Goal: Transaction & Acquisition: Purchase product/service

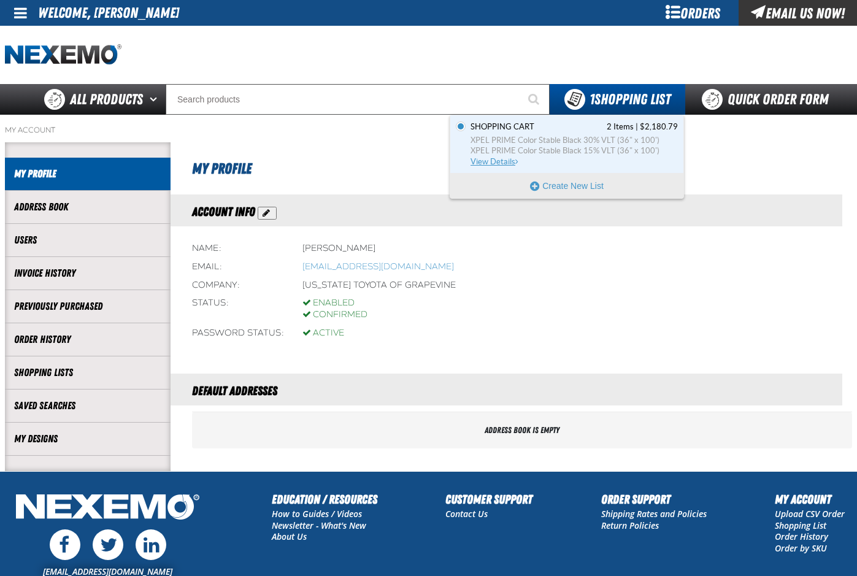
click at [532, 137] on span "XPEL PRIME Color Stable Black 30% VLT (36" x 100')" at bounding box center [574, 140] width 207 height 11
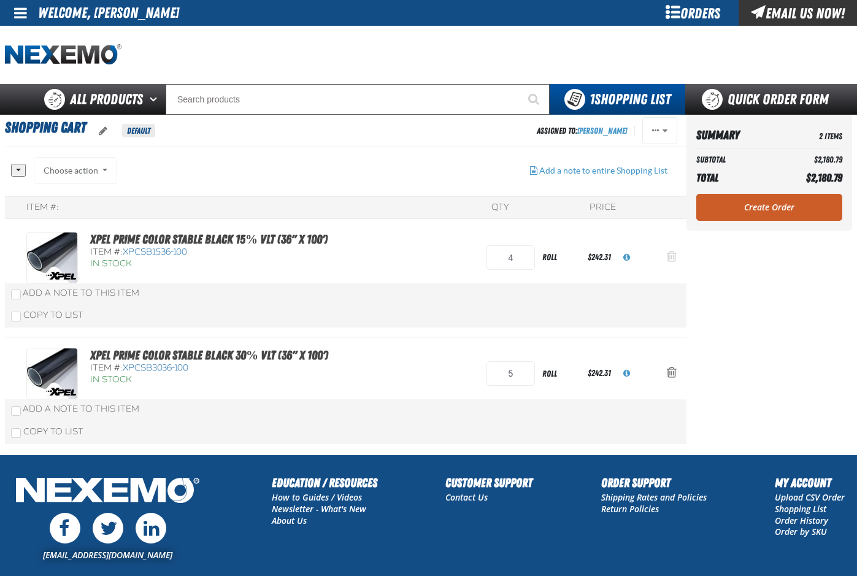
click at [673, 257] on span "Action Remove XPEL PRIME Color Stable Black 15% VLT (36&quot; x 100&#039;) from…" at bounding box center [672, 256] width 10 height 12
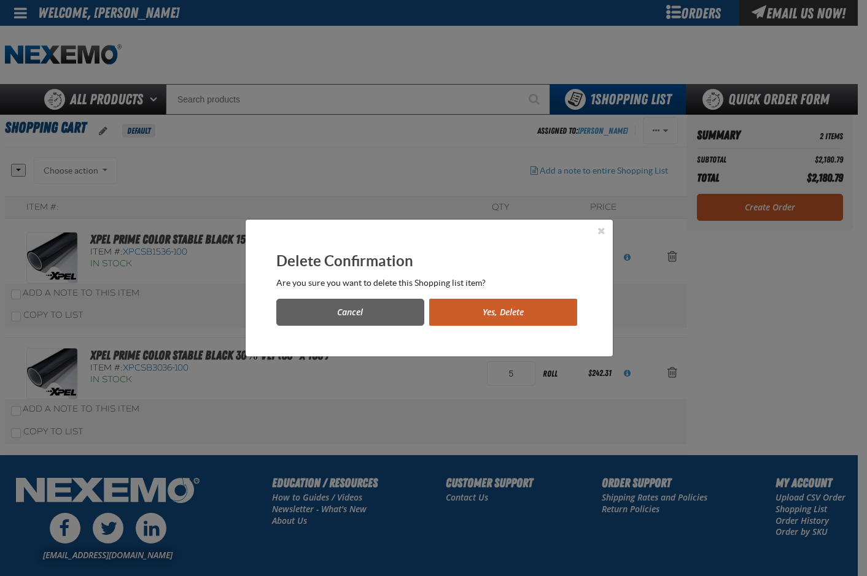
click at [495, 314] on button "Yes, Delete" at bounding box center [503, 312] width 148 height 27
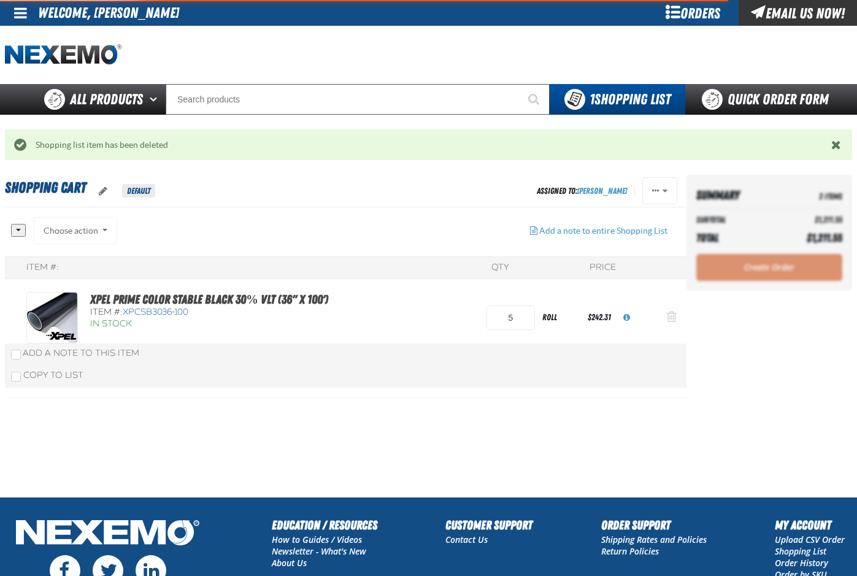
click at [668, 317] on span "Action Remove XPEL PRIME Color Stable Black 30% VLT (36&quot; x 100&#039;) from…" at bounding box center [672, 317] width 10 height 12
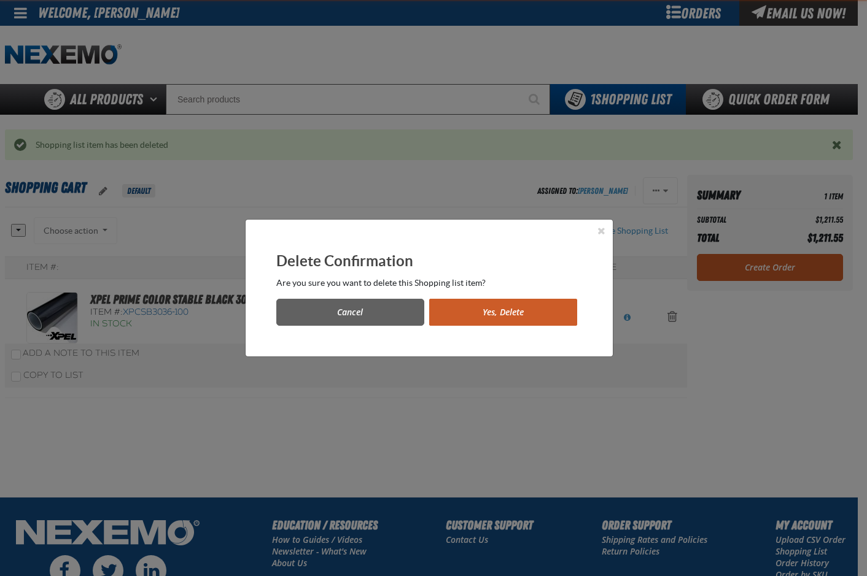
click at [495, 309] on button "Yes, Delete" at bounding box center [503, 312] width 148 height 27
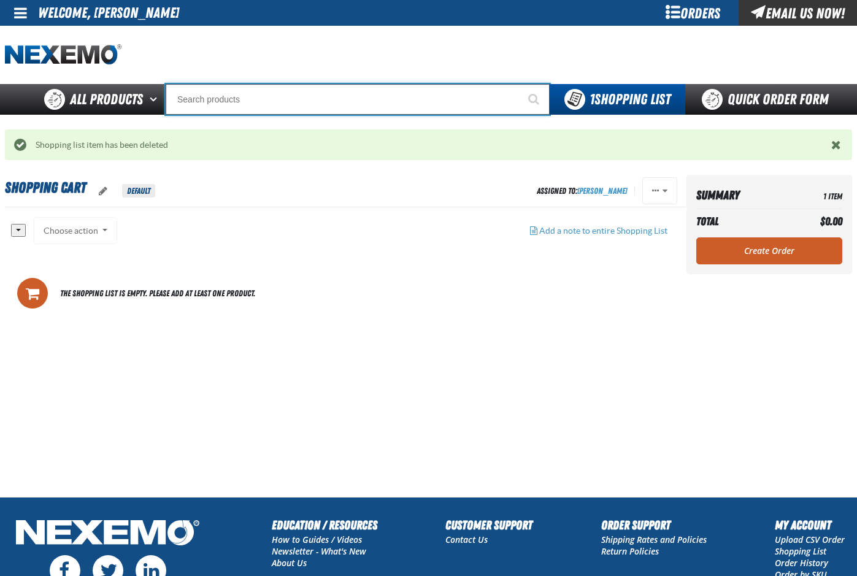
click at [204, 101] on input "Search" at bounding box center [358, 99] width 384 height 31
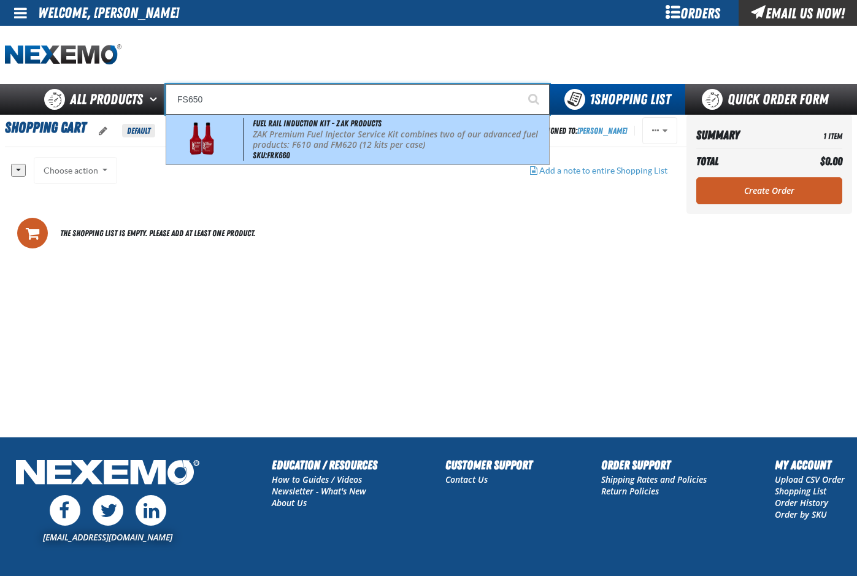
click at [273, 132] on p "ZAK Premium Fuel Injector Service Kit combines two of our advanced fuel product…" at bounding box center [400, 140] width 294 height 21
type input "Fuel Rail Induction Kit - ZAK Products"
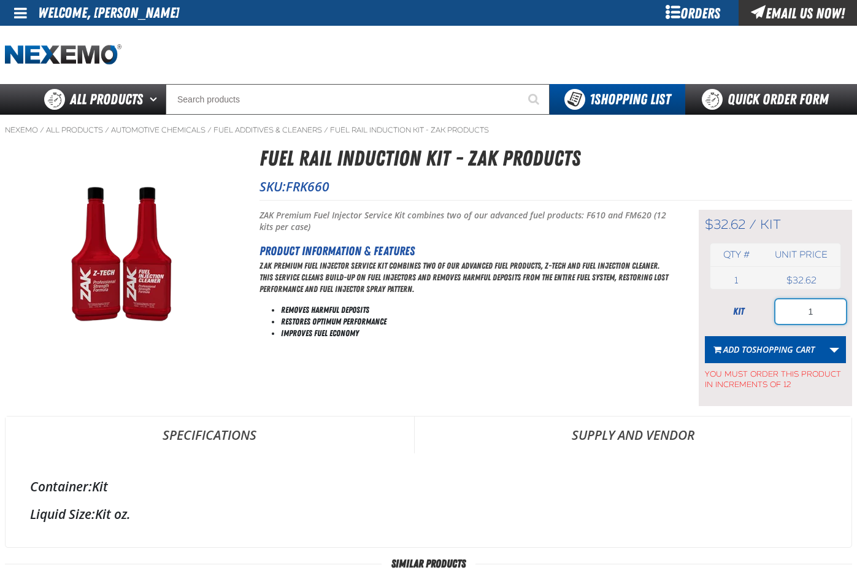
click at [827, 312] on input "1" at bounding box center [811, 312] width 71 height 25
type input "72"
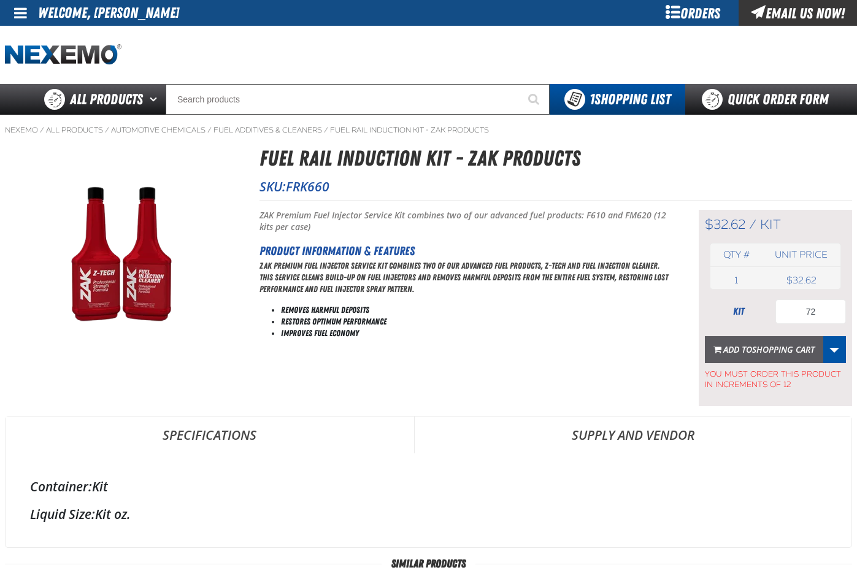
click at [758, 347] on span "Shopping Cart" at bounding box center [783, 350] width 63 height 12
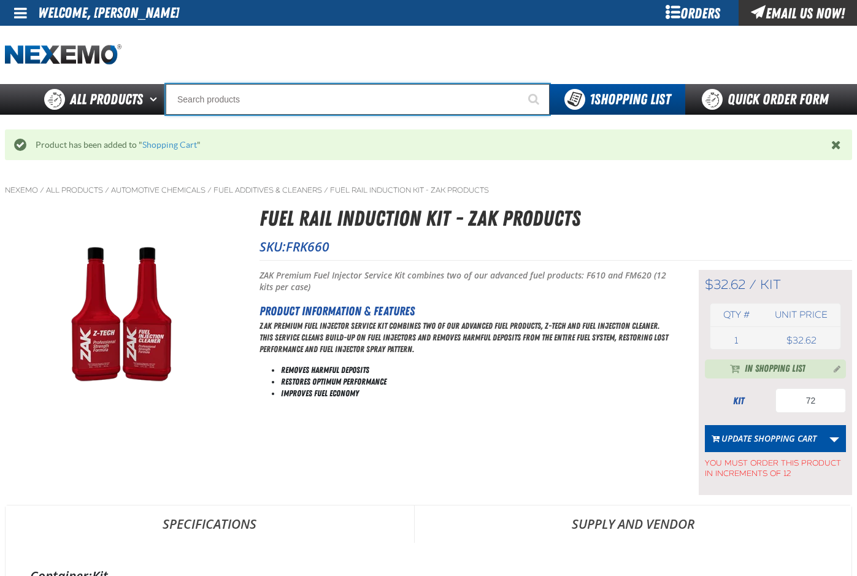
click at [213, 101] on input "Search" at bounding box center [358, 99] width 384 height 31
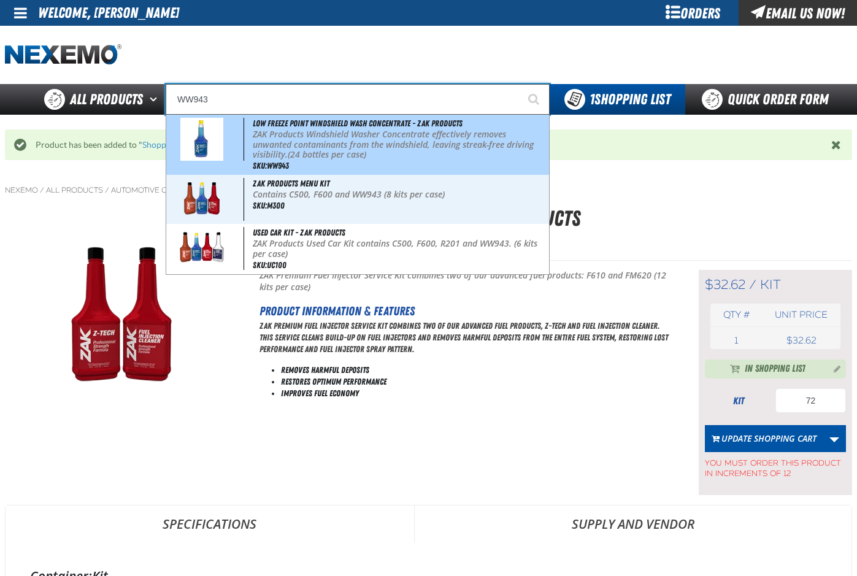
click at [330, 162] on div "Low Freeze Point Windshield Wash Concentrate - ZAK Products ZAK Products Windsh…" at bounding box center [357, 145] width 383 height 60
type input "Low Freeze Point Windshield Wash Concentrate - ZAK Products"
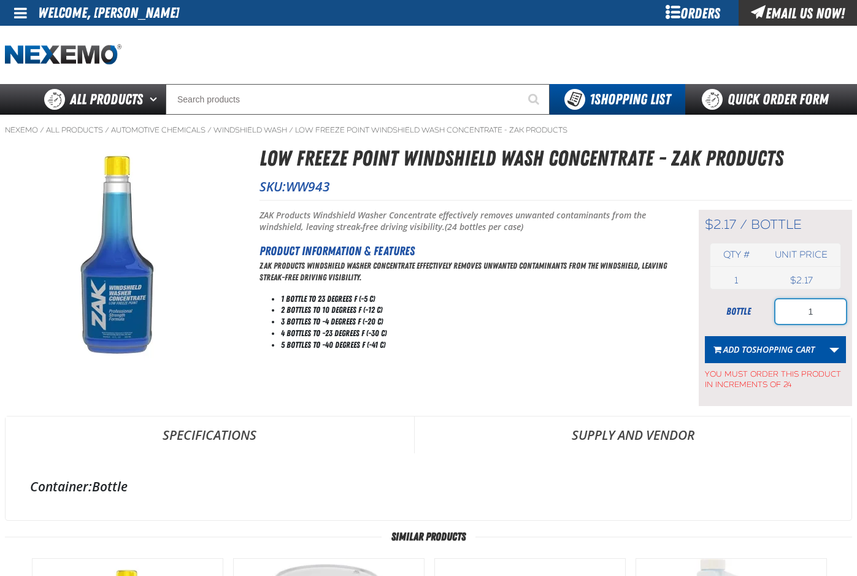
click at [816, 312] on input "1" at bounding box center [811, 312] width 71 height 25
type input "96"
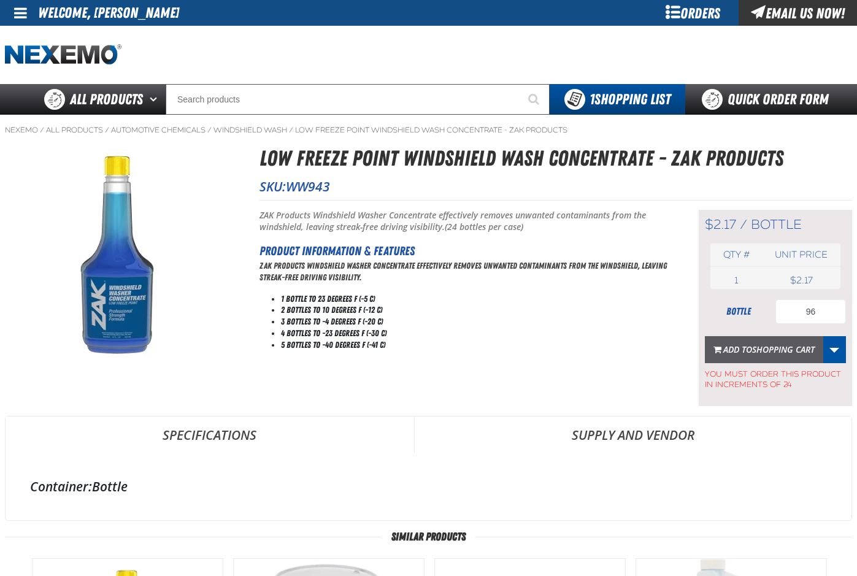
click at [784, 351] on span "Shopping Cart" at bounding box center [783, 350] width 63 height 12
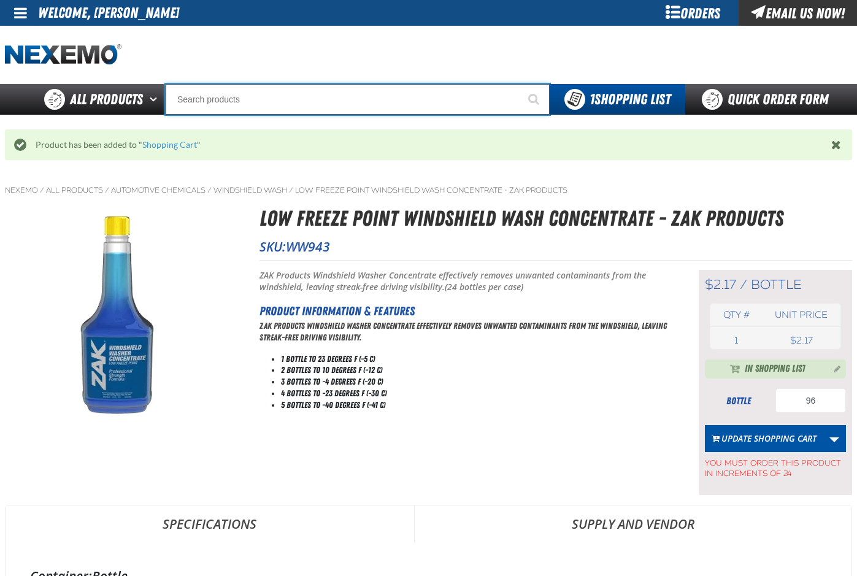
click at [239, 101] on input "Search" at bounding box center [358, 99] width 384 height 31
type input "R"
type input "ROADSIDE R"
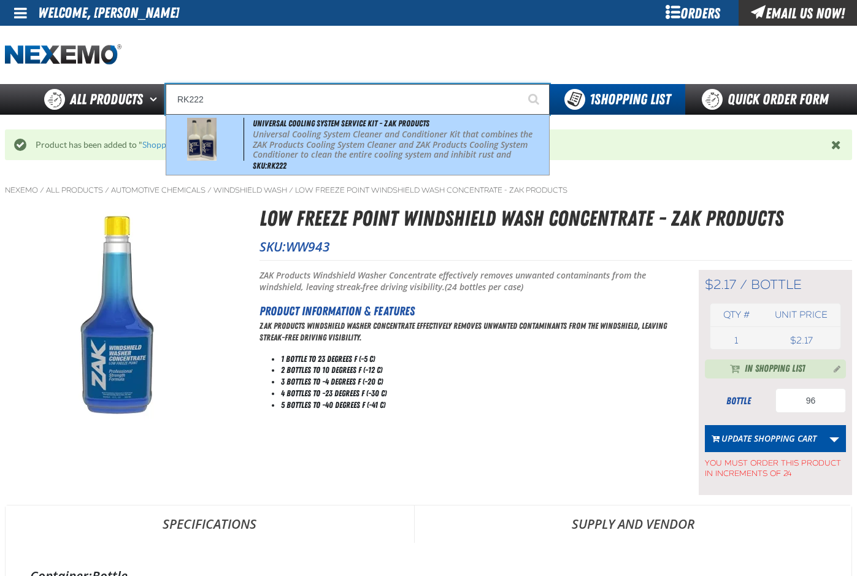
click at [302, 141] on p "Universal Cooling System Cleaner and Conditioner Kit that combines the ZAK Prod…" at bounding box center [400, 150] width 294 height 41
type input "Universal Cooling System Service Kit - ZAK Products"
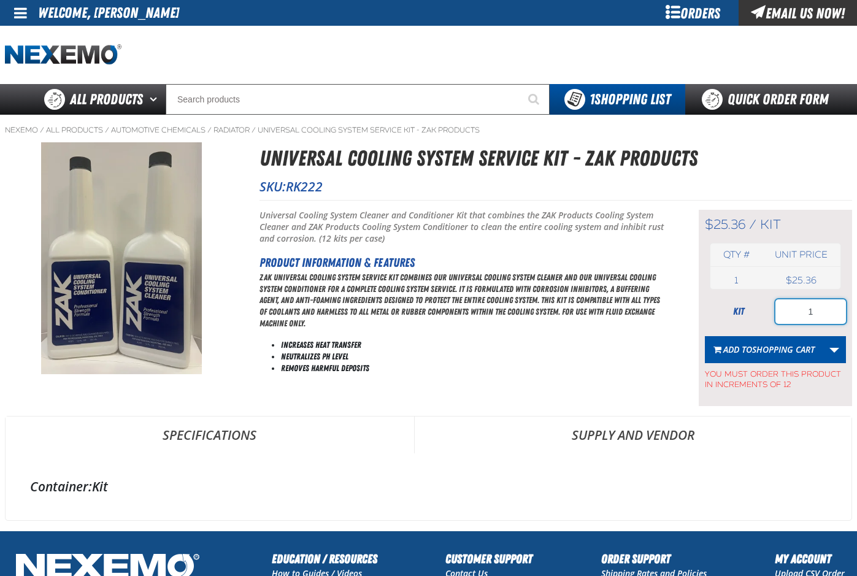
click at [824, 316] on input "1" at bounding box center [811, 312] width 71 height 25
type input "12"
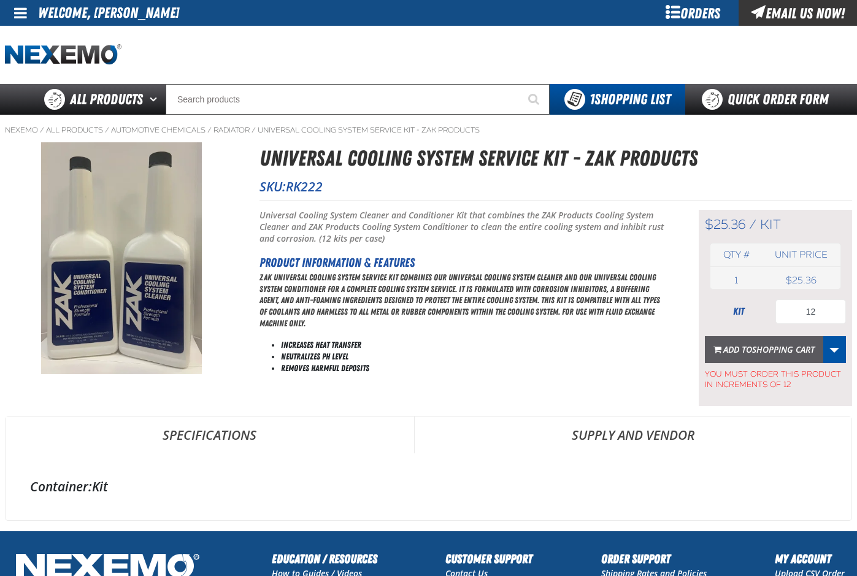
click at [774, 356] on button "Add to Shopping Cart" at bounding box center [764, 349] width 118 height 27
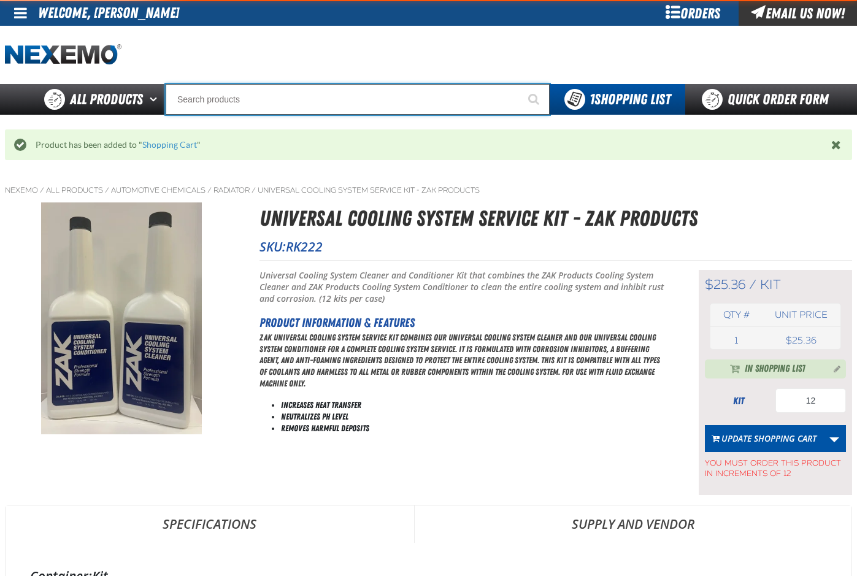
click at [206, 98] on input "Search" at bounding box center [358, 99] width 384 height 31
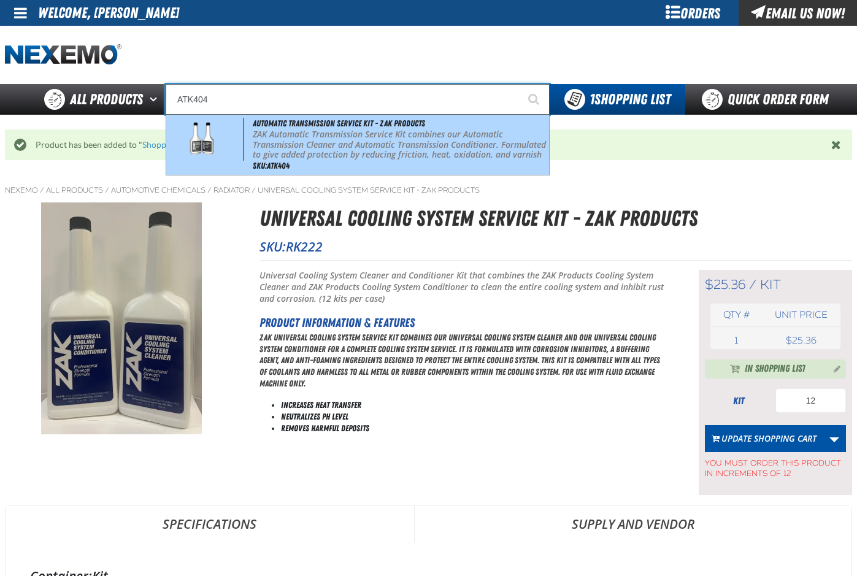
click at [322, 145] on p "ZAK Automatic Transmission Service Kit combines our Automatic Transmission Clea…" at bounding box center [400, 150] width 294 height 41
type input "Automatic Transmission Service Kit - ZAK Products"
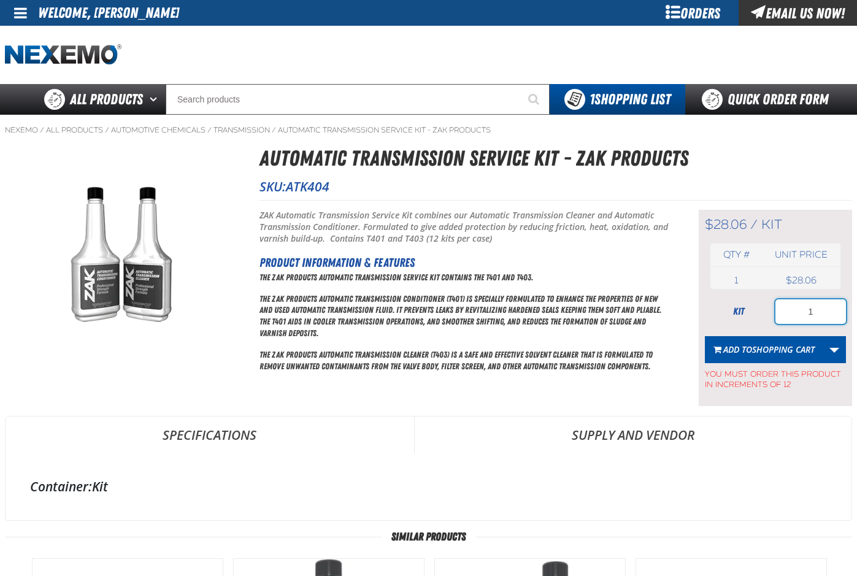
click at [821, 317] on input "1" at bounding box center [811, 312] width 71 height 25
type input "12"
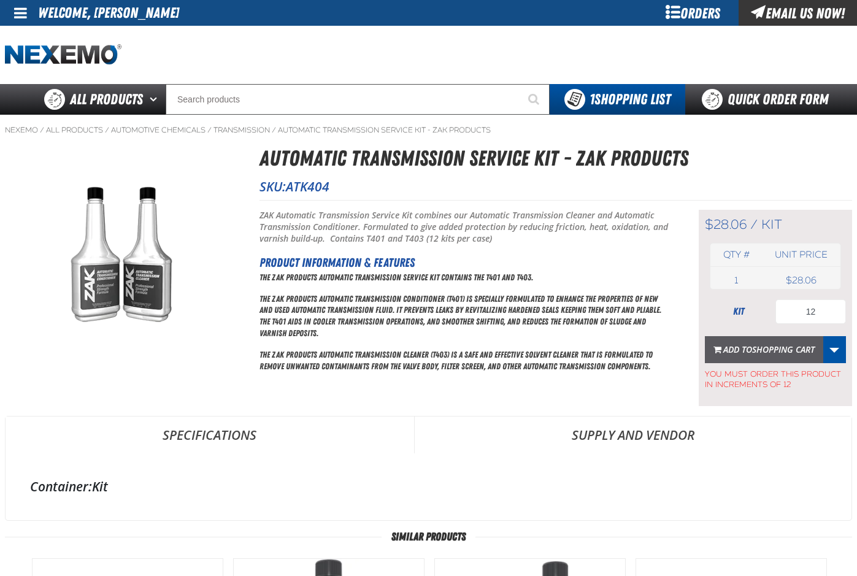
click at [742, 355] on button "Add to Shopping Cart" at bounding box center [764, 349] width 118 height 27
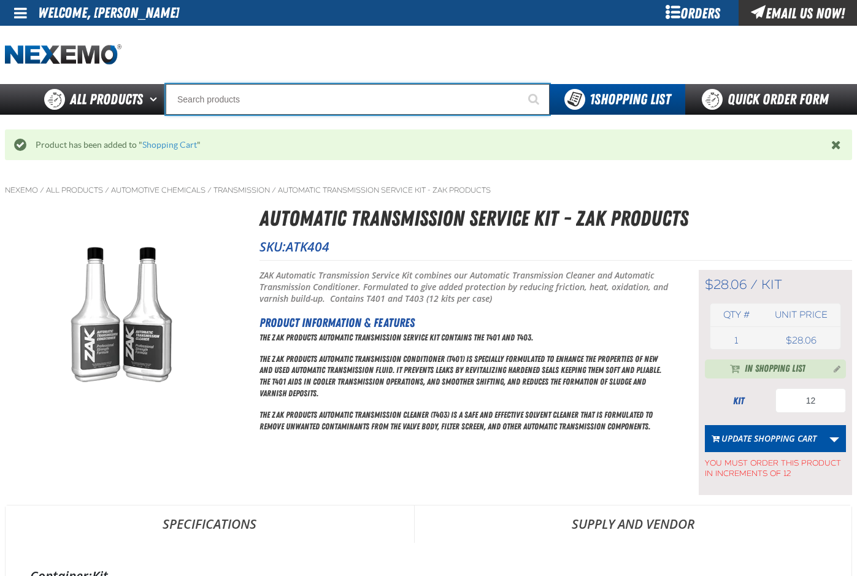
click at [215, 99] on input "Search" at bounding box center [358, 99] width 384 height 31
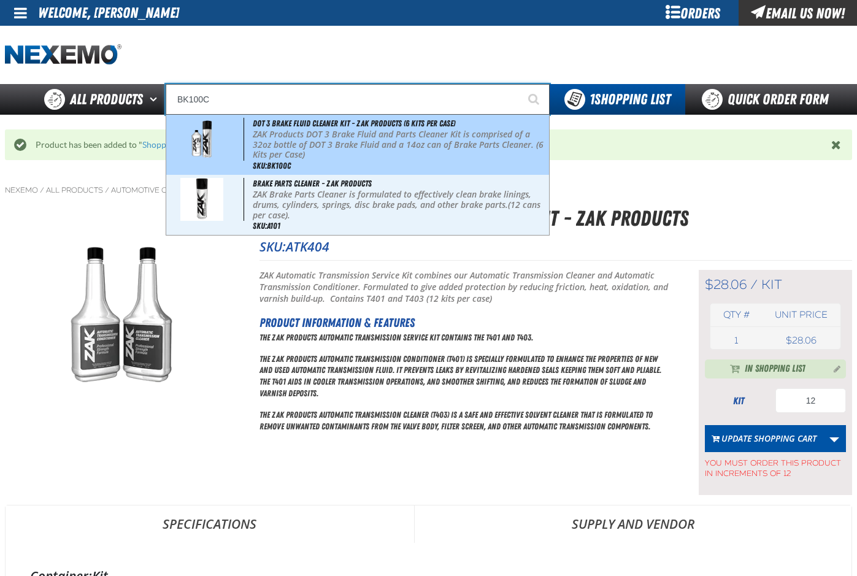
click at [323, 147] on p "ZAK Products DOT 3 Brake Fluid and Parts Cleaner Kit is comprised of a 32oz bot…" at bounding box center [400, 145] width 294 height 31
type input "DOT 3 Brake Fluid Cleaner Kit - ZAK Products (6 Kits per Case)"
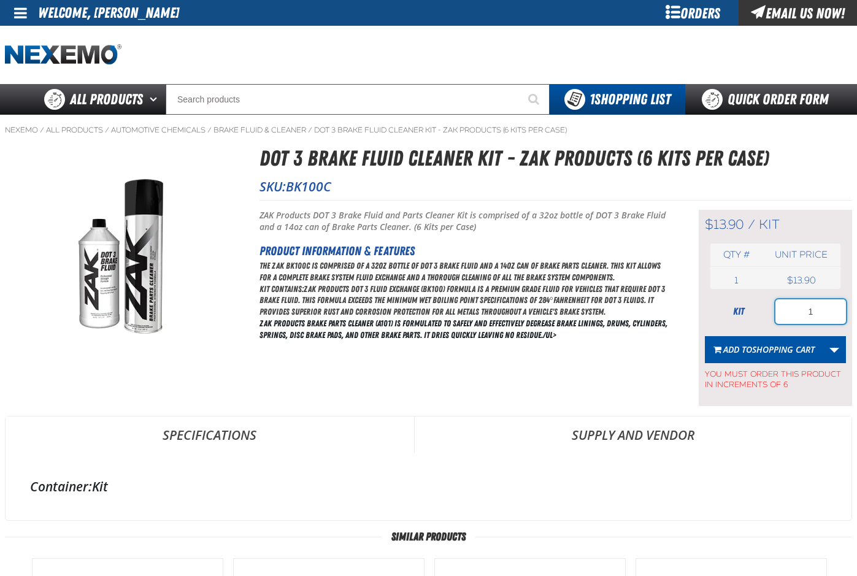
click at [821, 313] on input "1" at bounding box center [811, 312] width 71 height 25
type input "36"
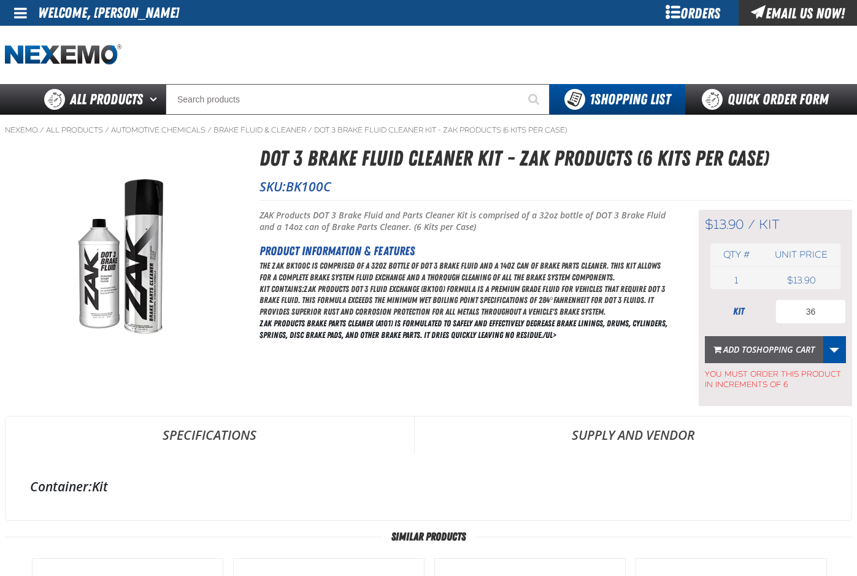
click at [760, 351] on span "Shopping Cart" at bounding box center [783, 350] width 63 height 12
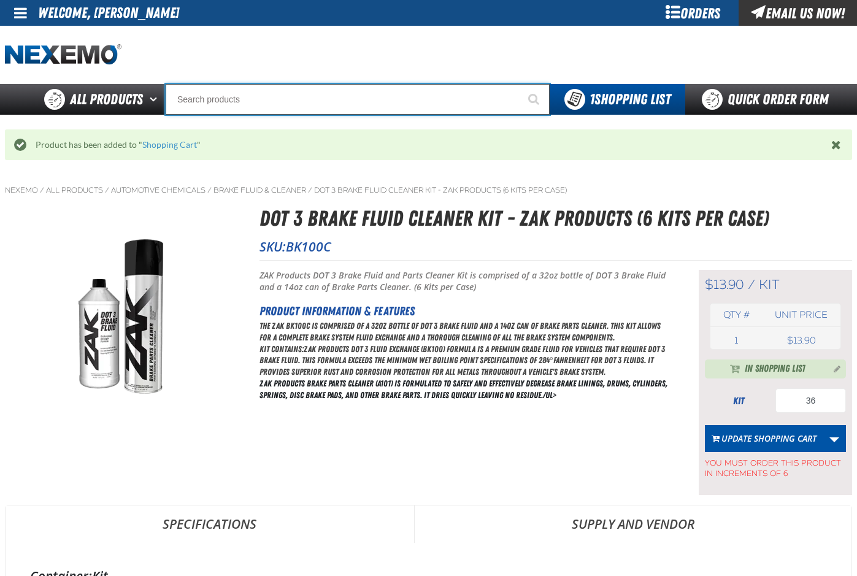
click at [203, 104] on input "Search" at bounding box center [358, 99] width 384 height 31
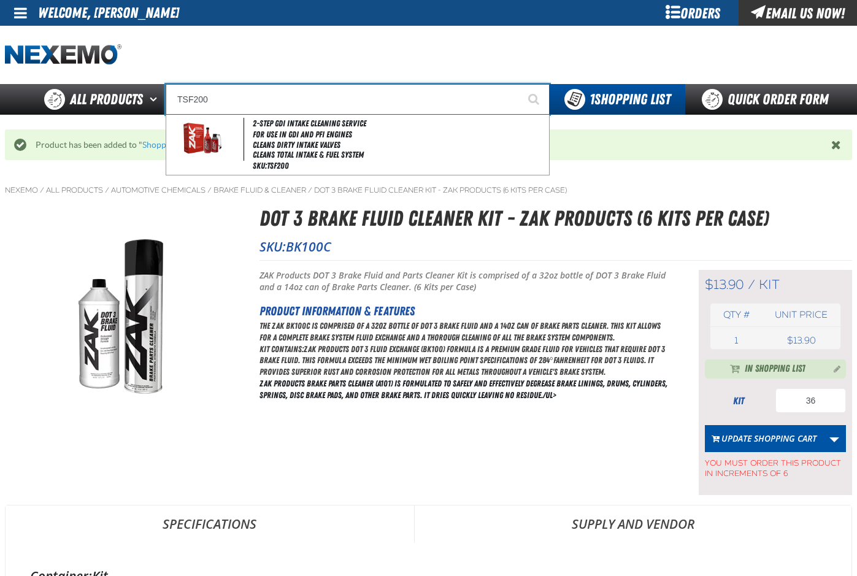
click at [301, 140] on li "Cleans Dirty Intake Valves" at bounding box center [400, 145] width 294 height 10
type input "2-Step GDI Intake Cleaning Service"
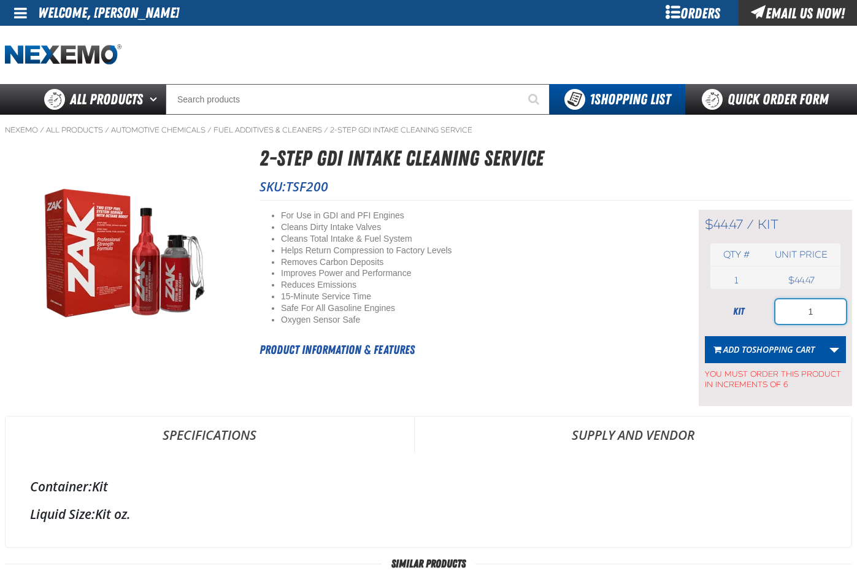
click at [818, 314] on input "1" at bounding box center [811, 312] width 71 height 25
type input "36"
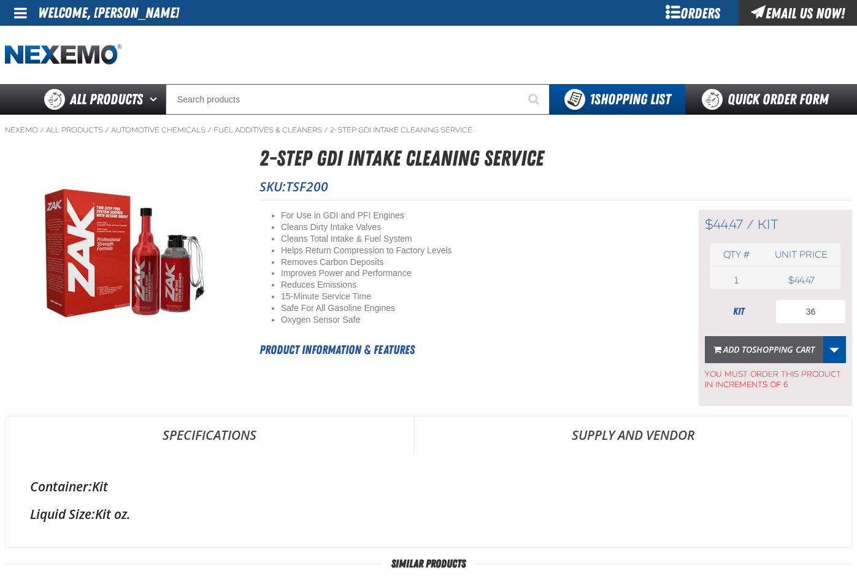
click at [769, 349] on span "Shopping Cart" at bounding box center [783, 350] width 63 height 12
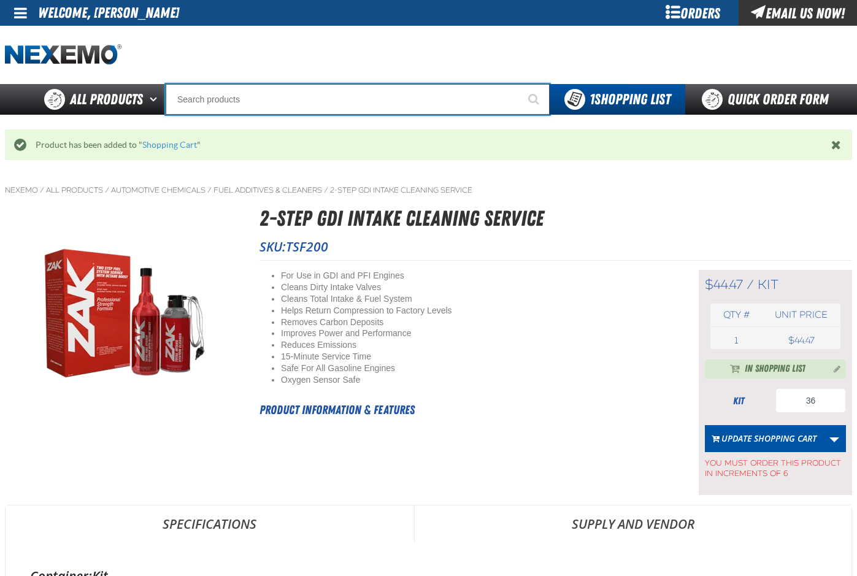
click at [228, 97] on input "Search" at bounding box center [358, 99] width 384 height 31
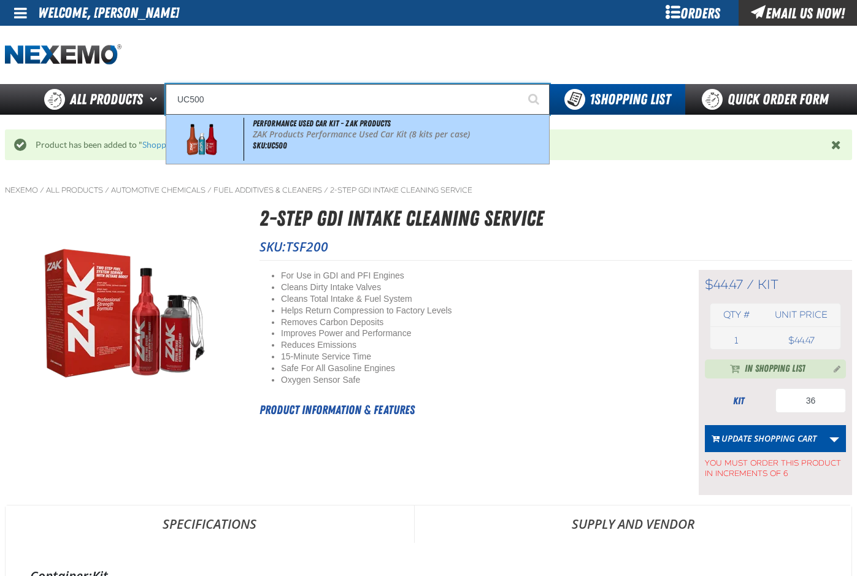
click at [292, 134] on p "ZAK Products Performance Used Car Kit (8 kits per case)" at bounding box center [400, 135] width 294 height 10
type input "Performance Used Car Kit - ZAK Products"
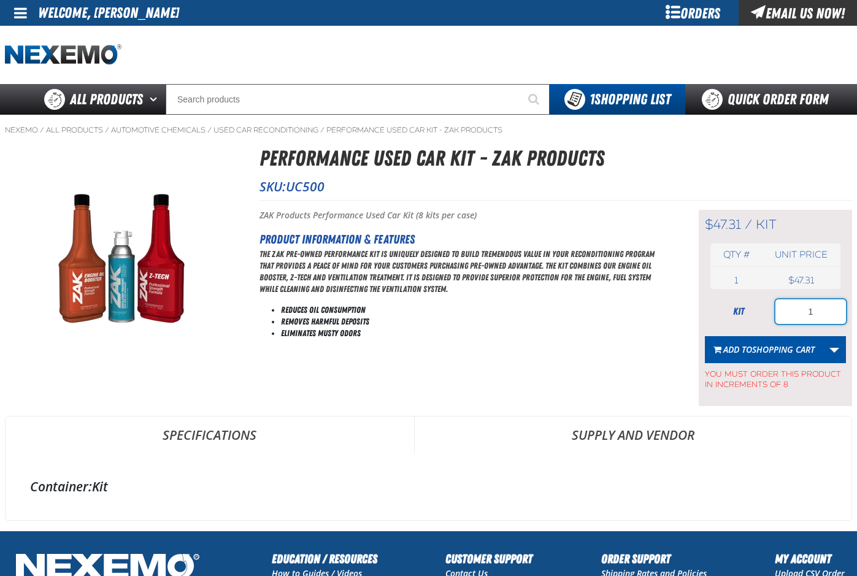
click at [819, 313] on input "1" at bounding box center [811, 312] width 71 height 25
type input "80"
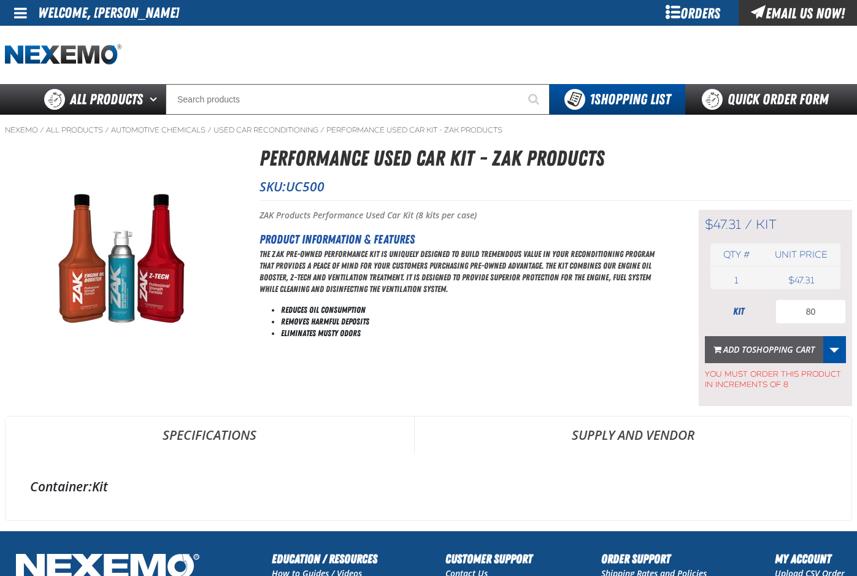
click at [759, 347] on span "Shopping Cart" at bounding box center [783, 350] width 63 height 12
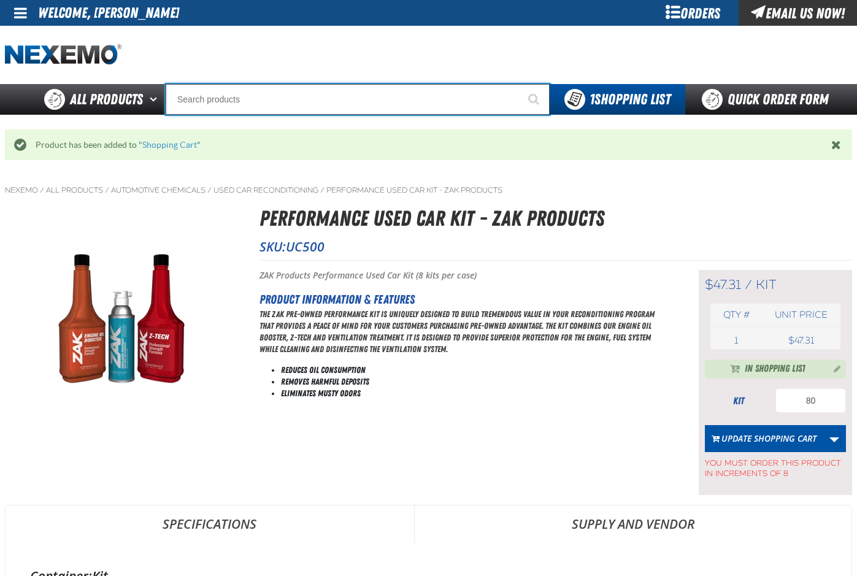
click at [237, 100] on input "Search" at bounding box center [358, 99] width 384 height 31
type input "P"
type input "Perfect P Series 0.25-ounce Lead Wheel Weight"
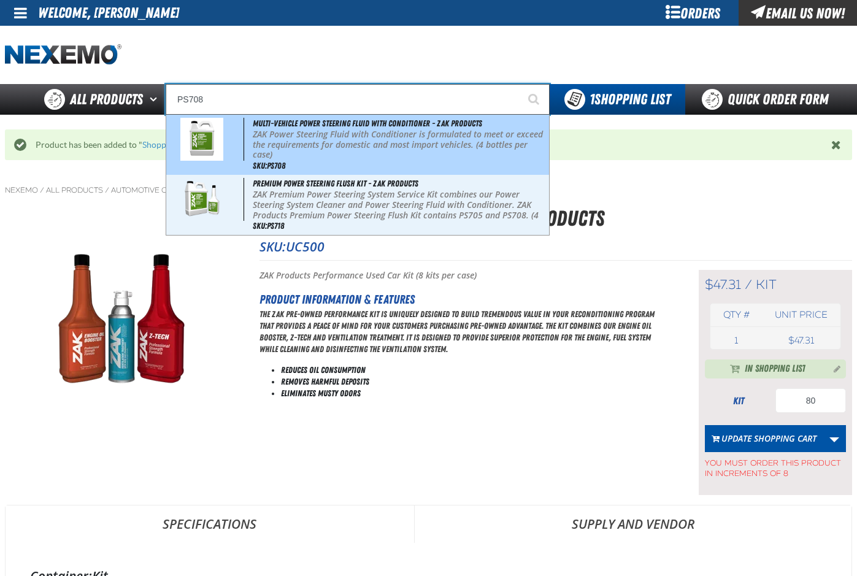
click at [306, 138] on p "ZAK Power Steering Fluid with Conditioner is formulated to meet or exceed the r…" at bounding box center [400, 145] width 294 height 31
type input "Multi-Vehicle Power Steering Fluid with Conditioner - ZAK Products"
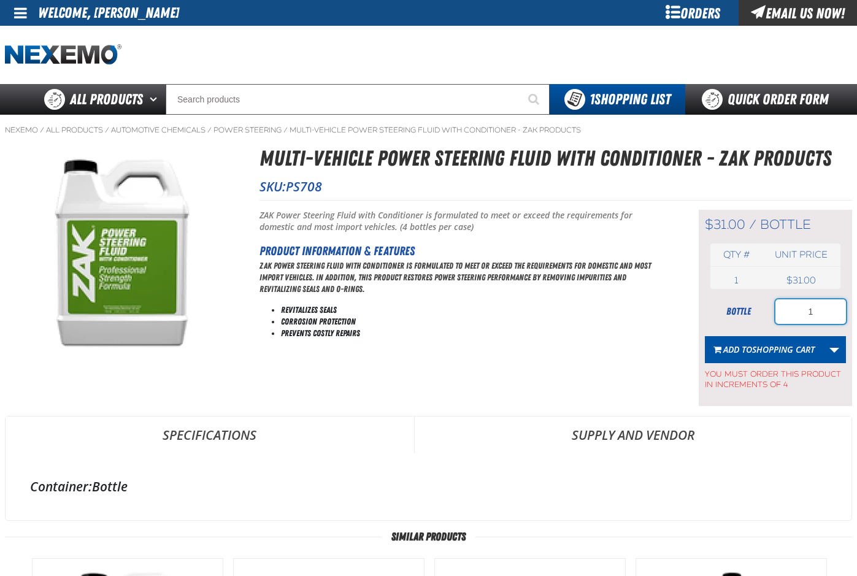
click at [825, 312] on input "1" at bounding box center [811, 312] width 71 height 25
type input "8"
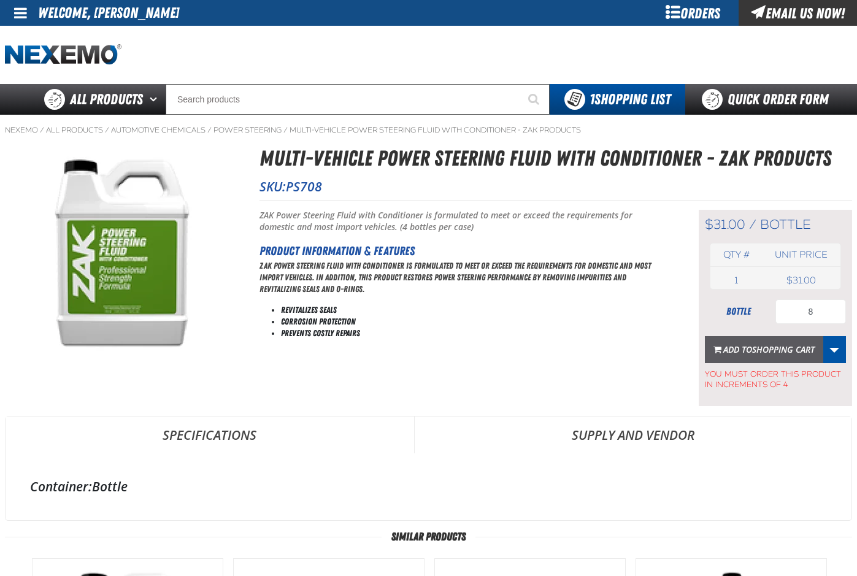
click at [748, 353] on span "Add to Shopping Cart" at bounding box center [769, 350] width 91 height 12
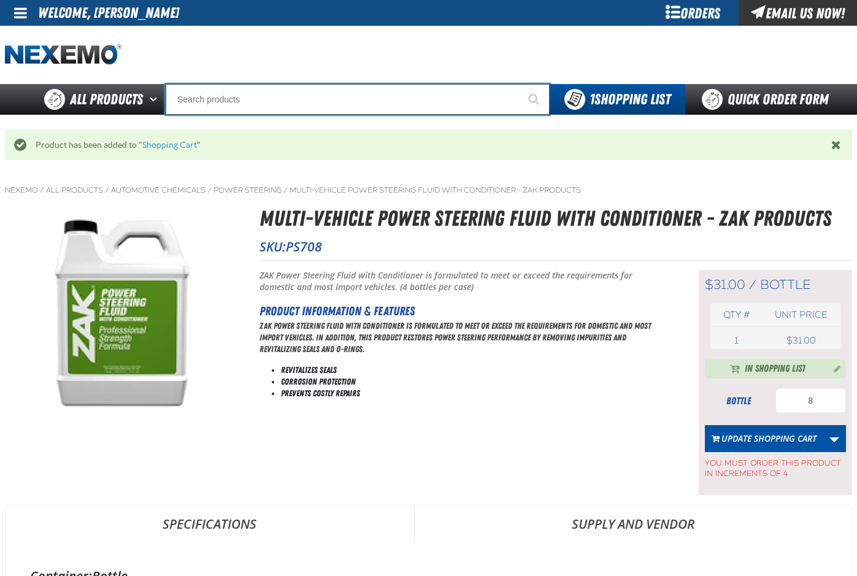
click at [252, 102] on input "Search" at bounding box center [358, 99] width 384 height 31
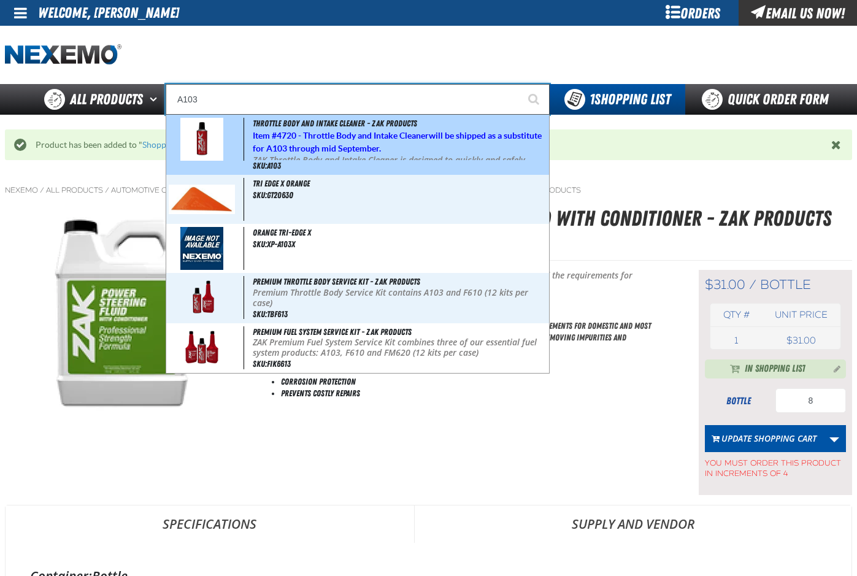
click at [301, 137] on strong "4720 - Throttle Body and Intake Cleaner" at bounding box center [353, 136] width 152 height 10
type input "Throttle Body and Intake Cleaner - ZAK Products"
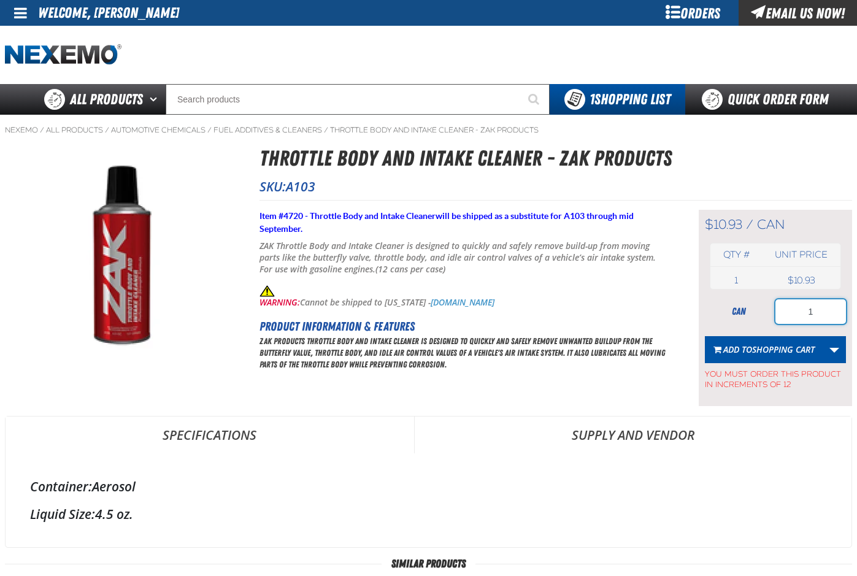
click at [822, 315] on input "1" at bounding box center [811, 312] width 71 height 25
type input "5"
type input "48"
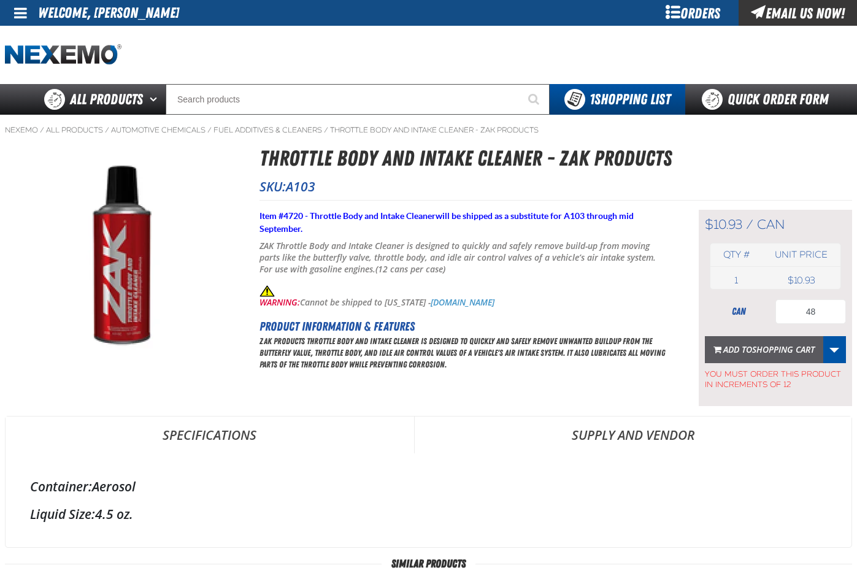
click at [760, 349] on span "Shopping Cart" at bounding box center [783, 350] width 63 height 12
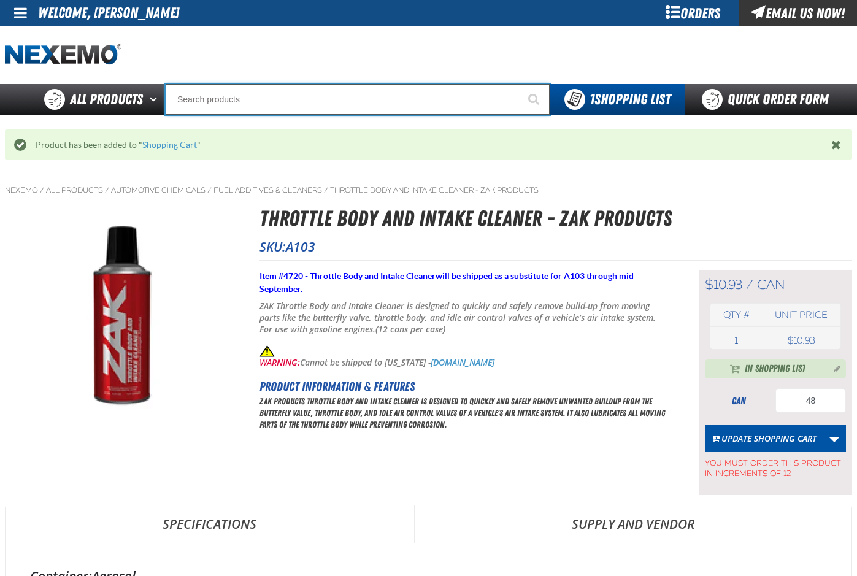
click at [227, 95] on input "Search" at bounding box center [358, 99] width 384 height 31
type input "AC"
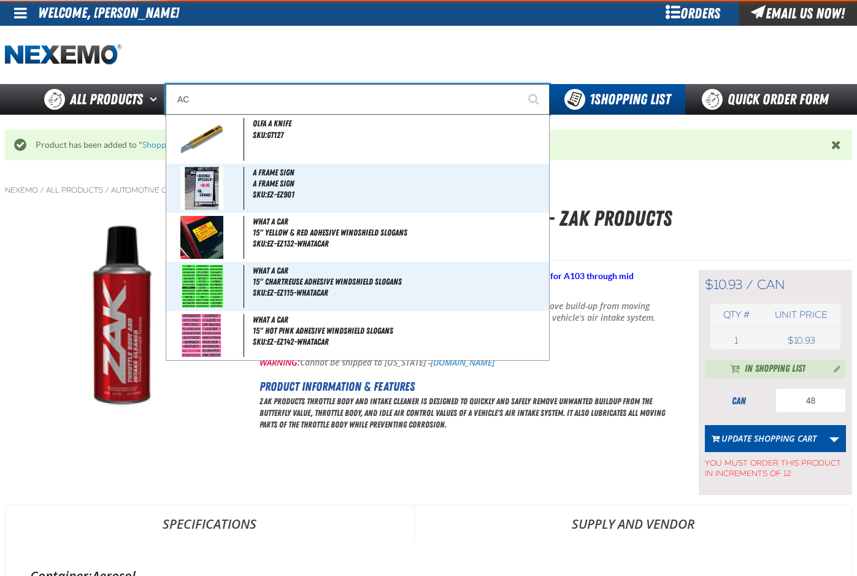
type input "AC Power Booster - ZAK Products"
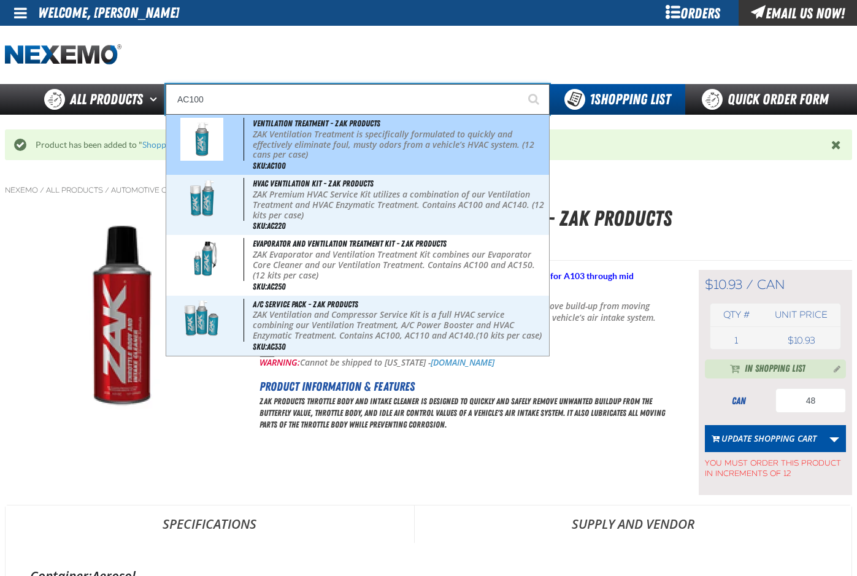
click at [279, 142] on p "ZAK Ventilation Treatment is specifically formulated to quickly and effectively…" at bounding box center [400, 145] width 294 height 31
type input "Ventilation Treatment - ZAK Products"
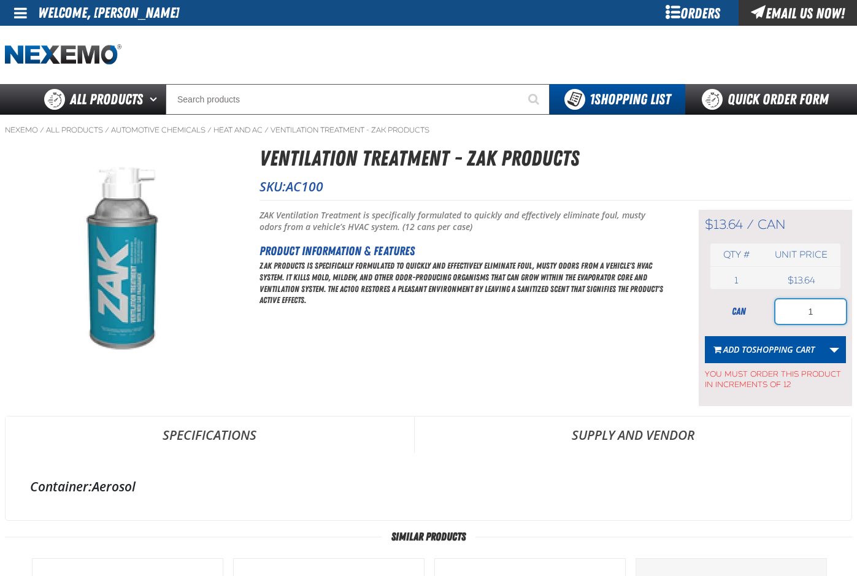
drag, startPoint x: 826, startPoint y: 315, endPoint x: 822, endPoint y: 310, distance: 6.6
click at [825, 315] on input "1" at bounding box center [811, 312] width 71 height 25
type input "60"
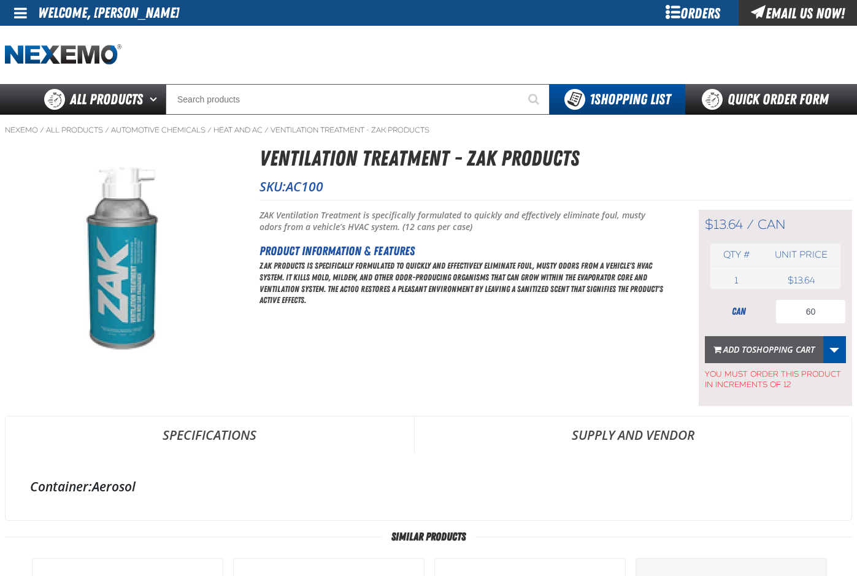
click at [748, 359] on button "Add to Shopping Cart" at bounding box center [764, 349] width 118 height 27
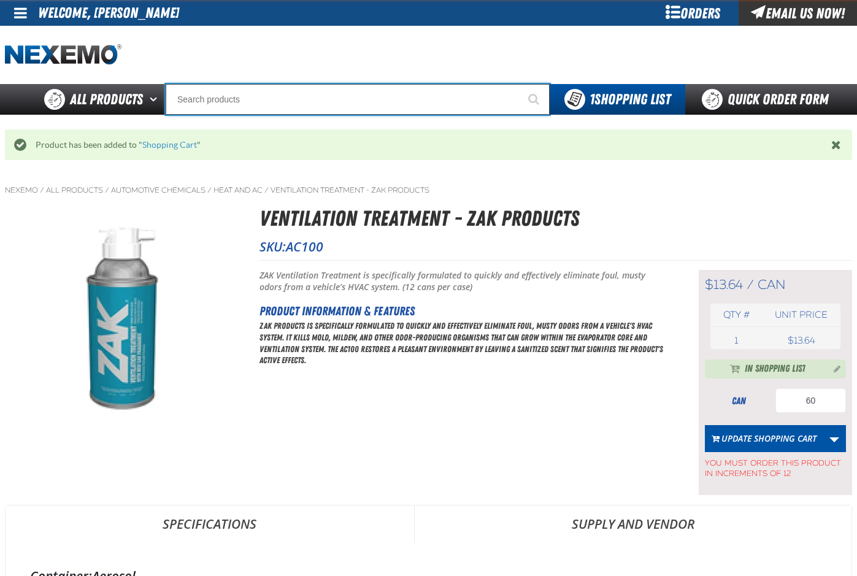
click at [224, 104] on input "Search" at bounding box center [358, 99] width 384 height 31
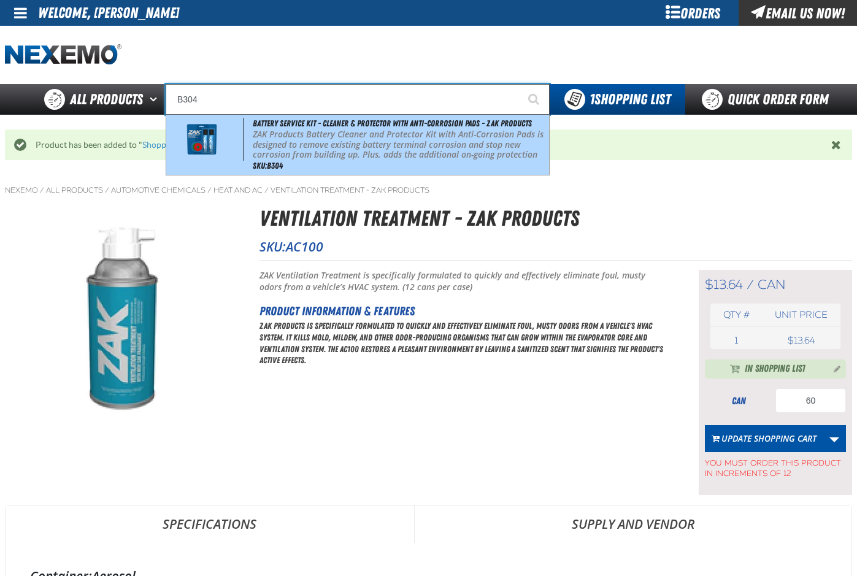
click at [275, 133] on p "ZAK Products Battery Cleaner and Protector Kit with Anti-Corrosion Pads is desi…" at bounding box center [400, 150] width 294 height 41
type input "Battery Service Kit - Cleaner & Protector with Anti-Corrosion Pads - ZAK Produc…"
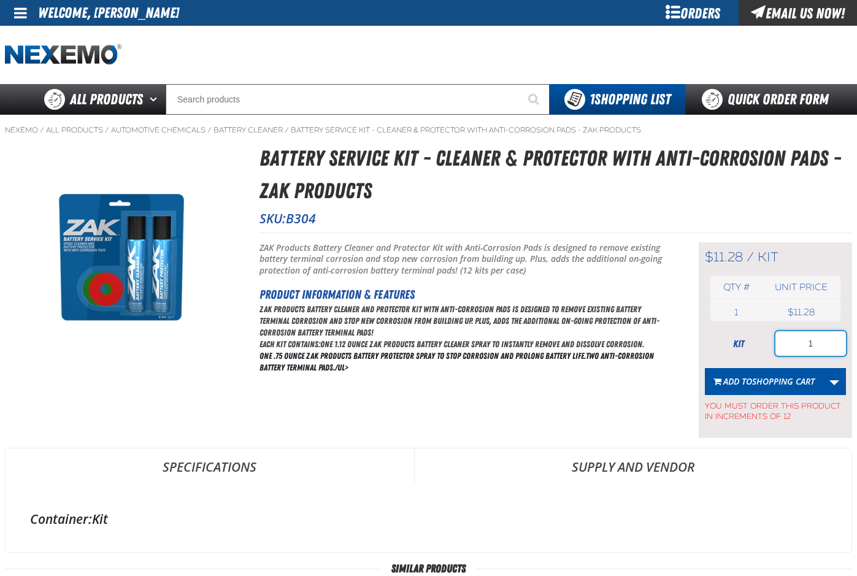
click at [821, 342] on input "1" at bounding box center [811, 343] width 71 height 25
type input "48"
click at [742, 377] on span "Add to Shopping Cart" at bounding box center [769, 382] width 91 height 12
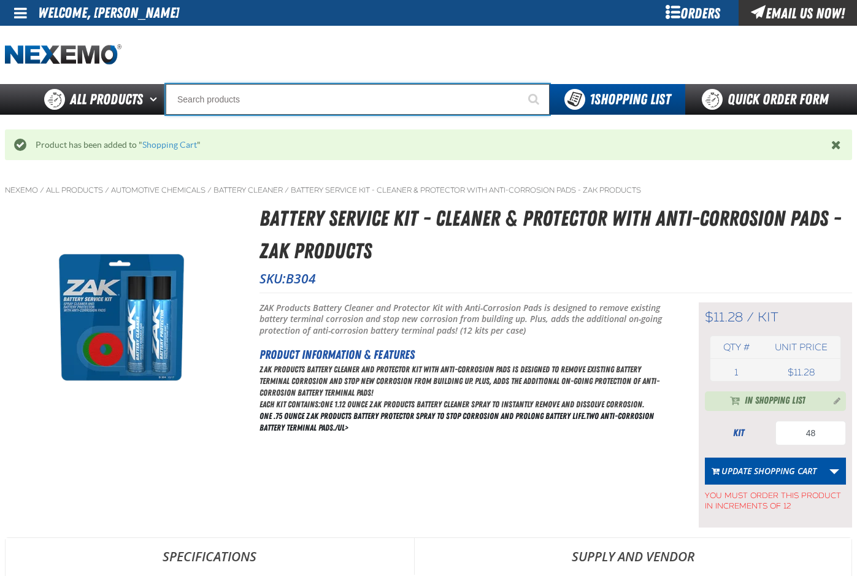
click at [251, 93] on input "Search" at bounding box center [358, 99] width 384 height 31
type input "C"
type input "C Alkaline Battery 1.5 Volt (12 per pack)"
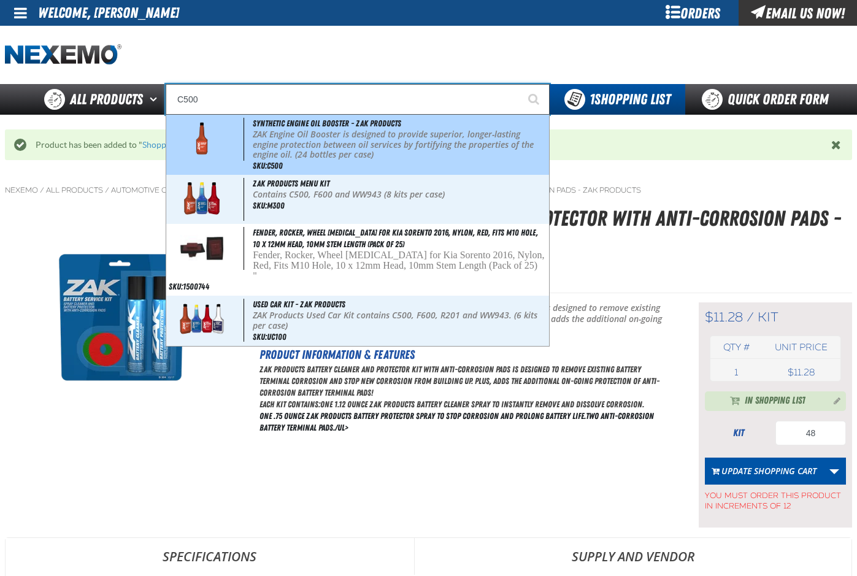
click at [304, 147] on p "ZAK Engine Oil Booster is designed to provide superior, longer-lasting engine p…" at bounding box center [400, 145] width 294 height 31
type input "Synthetic Engine Oil Booster - ZAK Products"
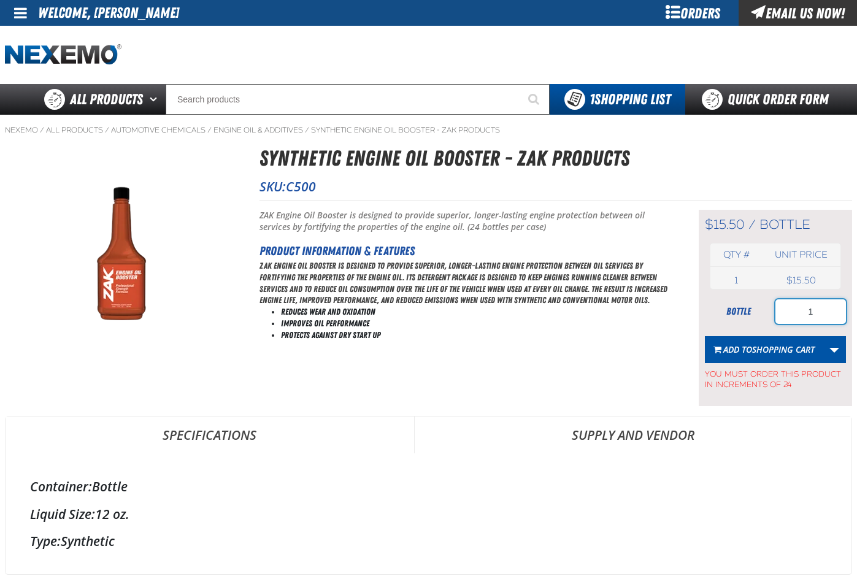
click at [818, 311] on input "1" at bounding box center [811, 312] width 71 height 25
type input "240"
drag, startPoint x: 780, startPoint y: 350, endPoint x: 760, endPoint y: 339, distance: 23.1
click at [780, 350] on span "Shopping Cart" at bounding box center [783, 350] width 63 height 12
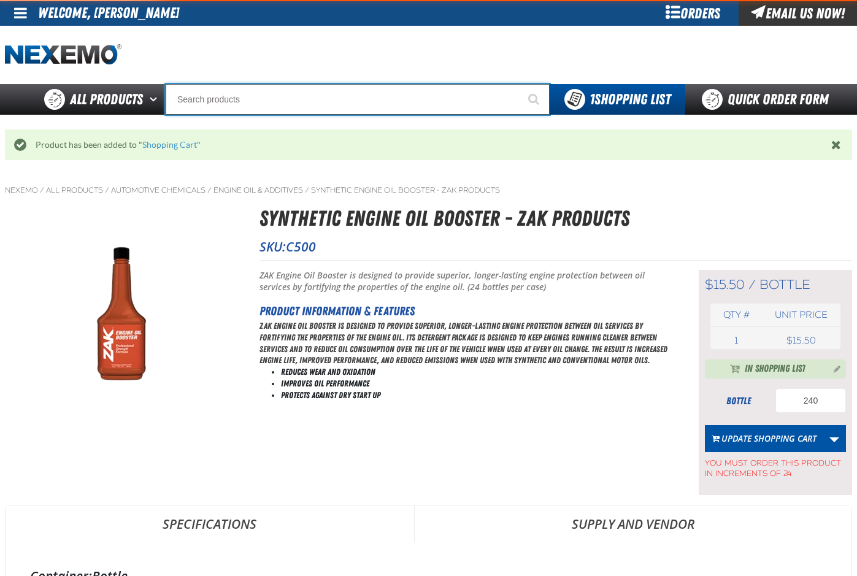
click at [264, 91] on input "Search" at bounding box center [358, 99] width 384 height 31
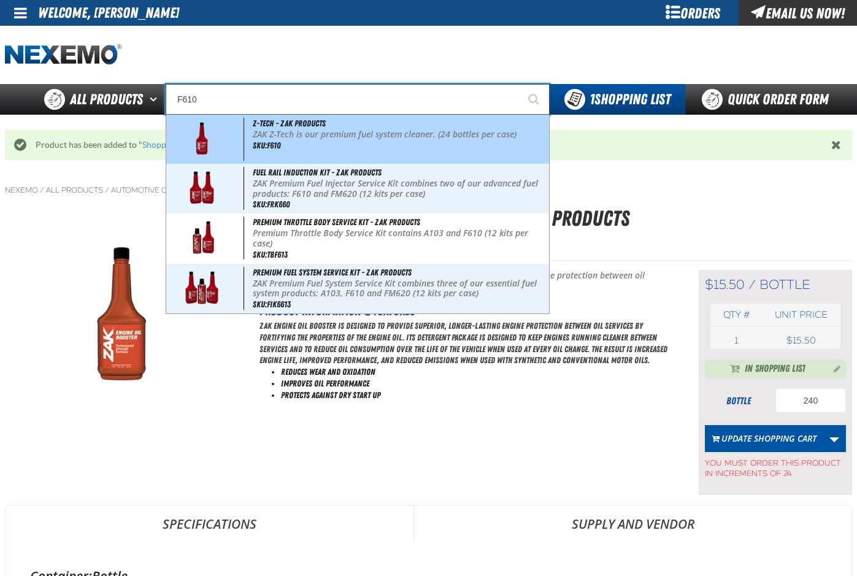
click at [360, 131] on p "ZAK Z-Tech is our premium fuel system cleaner. (24 bottles per case)" at bounding box center [400, 135] width 294 height 10
type input "Z-Tech - ZAK Products"
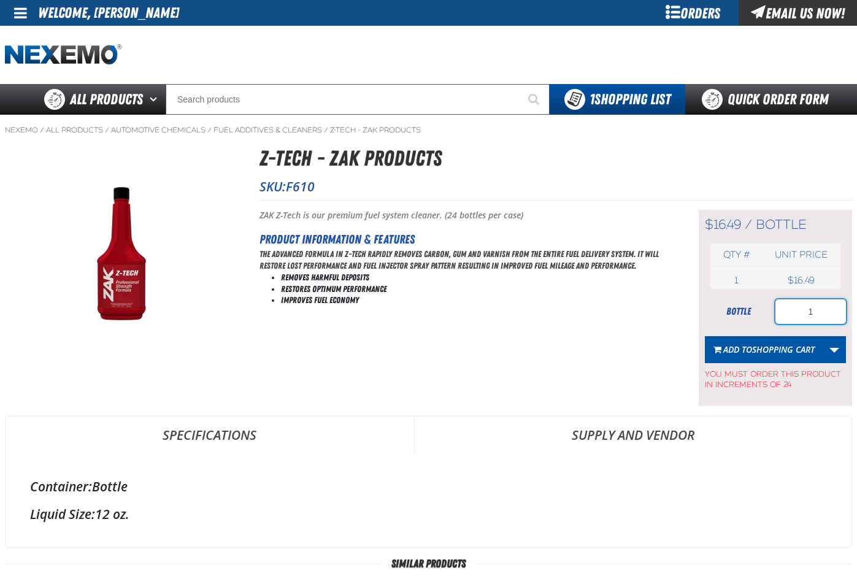
click at [816, 317] on input "1" at bounding box center [811, 312] width 71 height 25
type input "240"
drag, startPoint x: 737, startPoint y: 351, endPoint x: 740, endPoint y: 344, distance: 8.0
click at [738, 351] on span "Add to Shopping Cart" at bounding box center [769, 350] width 91 height 12
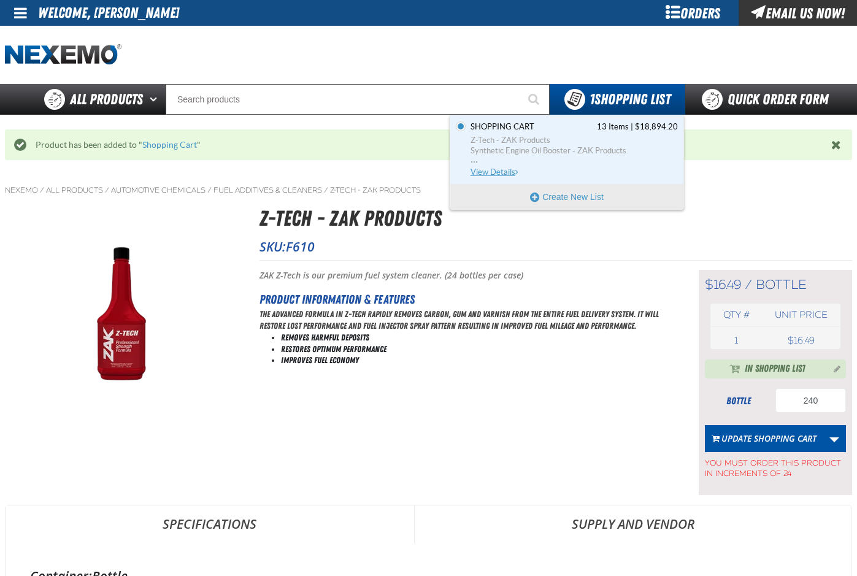
click at [523, 143] on span "Z-Tech - ZAK Products" at bounding box center [574, 140] width 207 height 11
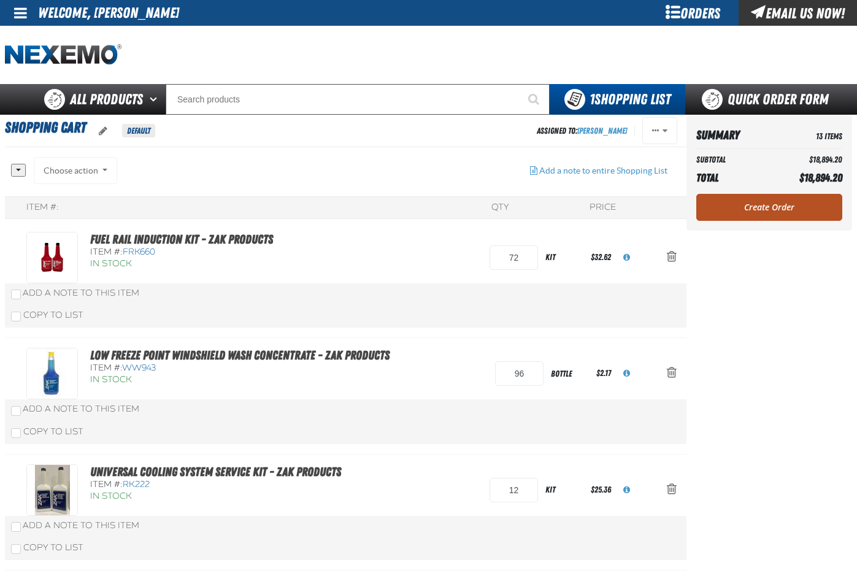
click at [756, 209] on link "Create Order" at bounding box center [770, 207] width 146 height 27
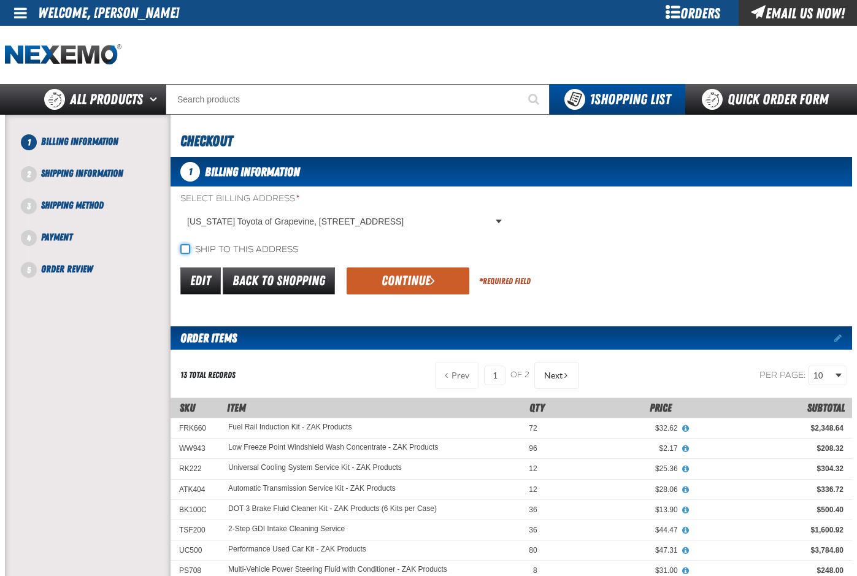
click at [182, 249] on input "Ship to this address" at bounding box center [185, 249] width 10 height 10
checkbox input "true"
click at [375, 272] on button "Continue" at bounding box center [408, 281] width 123 height 27
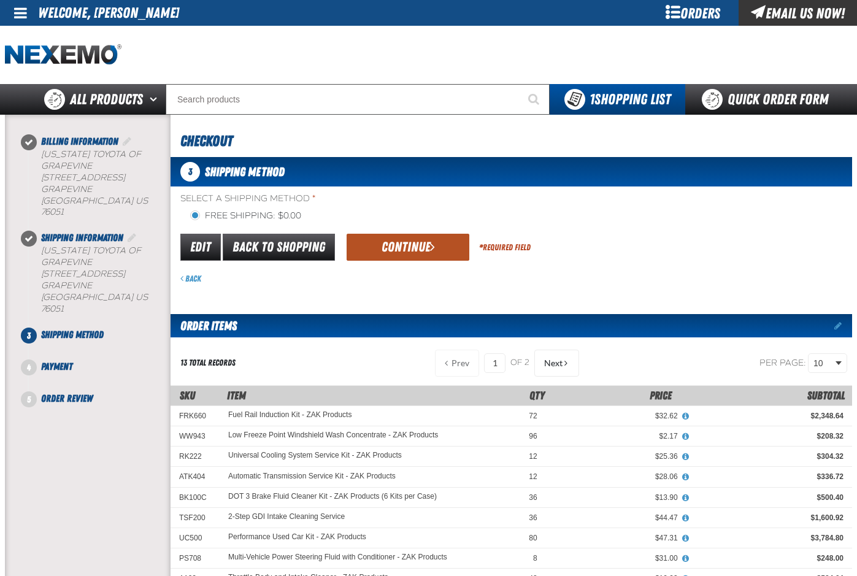
click at [401, 253] on button "Continue" at bounding box center [408, 247] width 123 height 27
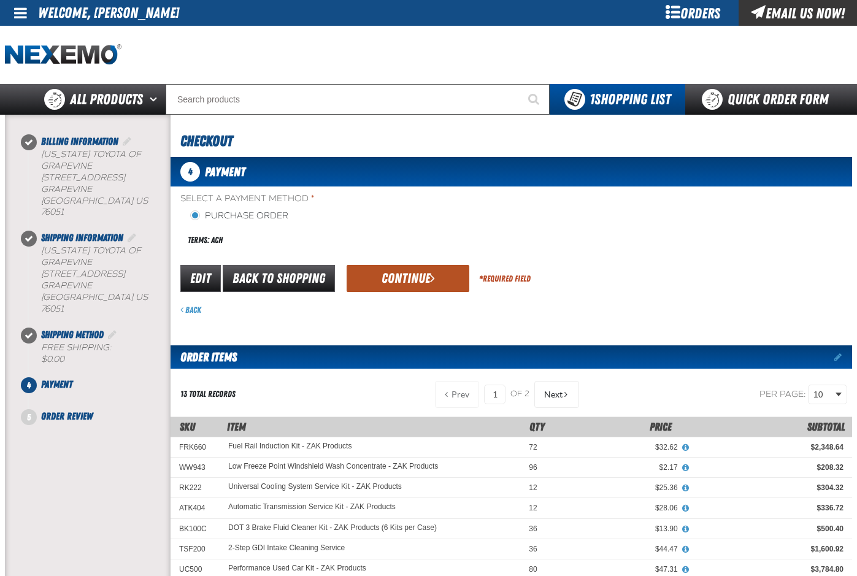
click at [403, 273] on button "Continue" at bounding box center [408, 278] width 123 height 27
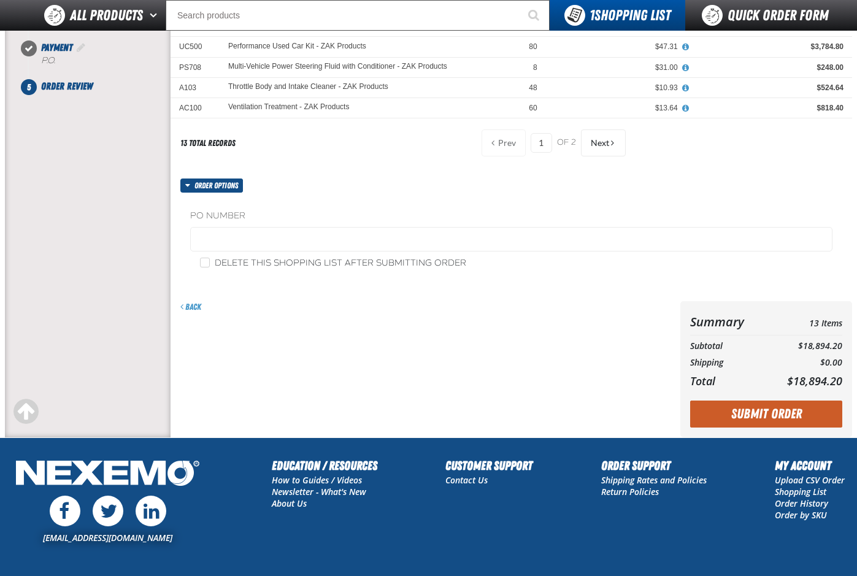
scroll to position [307, 0]
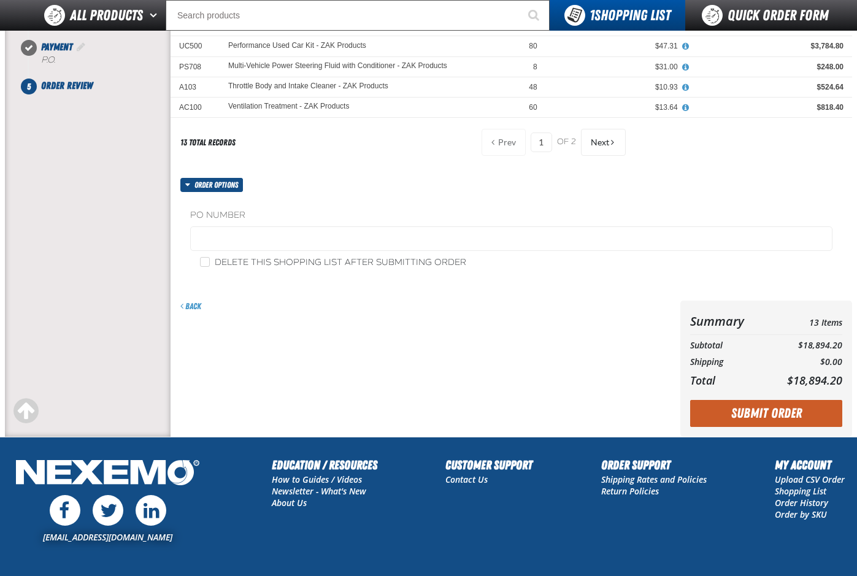
click at [739, 414] on button "Submit Order" at bounding box center [766, 413] width 152 height 27
